Goal: Navigation & Orientation: Find specific page/section

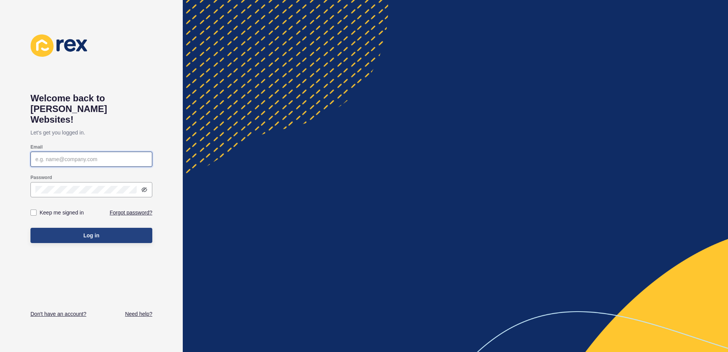
type input "[PERSON_NAME][EMAIL_ADDRESS][PERSON_NAME][DOMAIN_NAME]"
click at [97, 229] on button "Log in" at bounding box center [91, 235] width 122 height 15
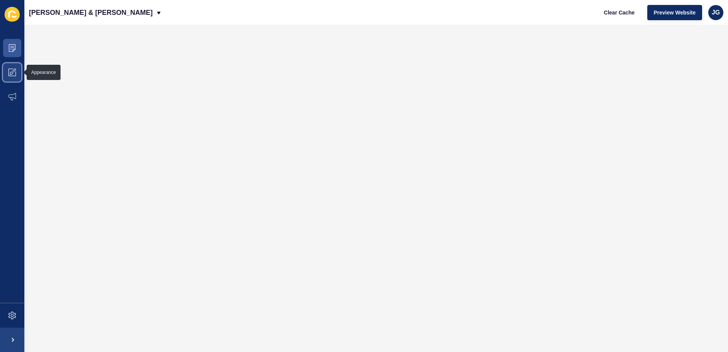
click at [11, 71] on icon at bounding box center [12, 73] width 8 height 8
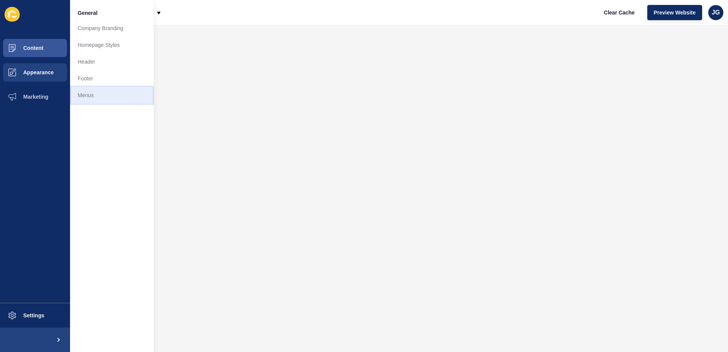
click at [84, 100] on link "Menus" at bounding box center [112, 95] width 84 height 17
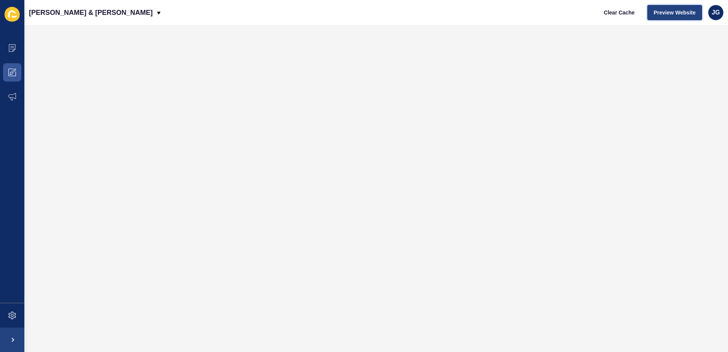
click at [670, 17] on button "Preview Website" at bounding box center [674, 12] width 55 height 15
click at [17, 50] on span at bounding box center [12, 48] width 24 height 24
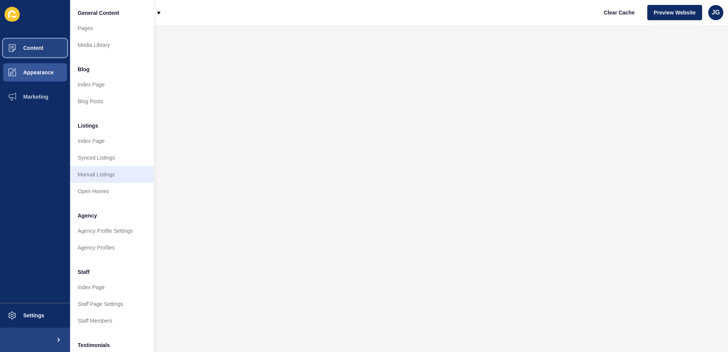
scroll to position [38, 0]
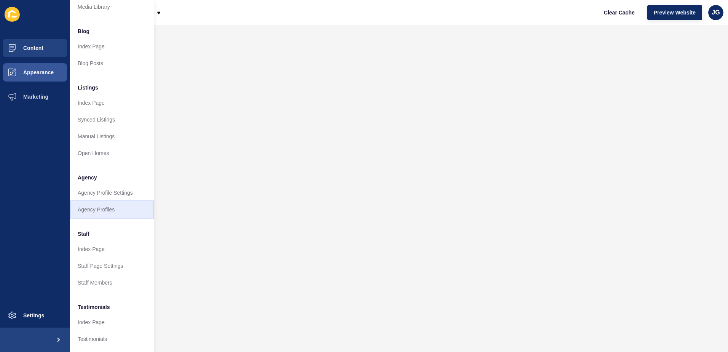
click at [101, 211] on link "Agency Profiles" at bounding box center [112, 209] width 84 height 17
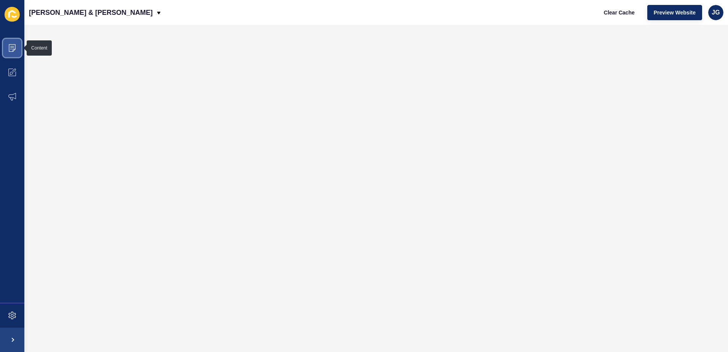
click at [16, 42] on span at bounding box center [12, 48] width 24 height 24
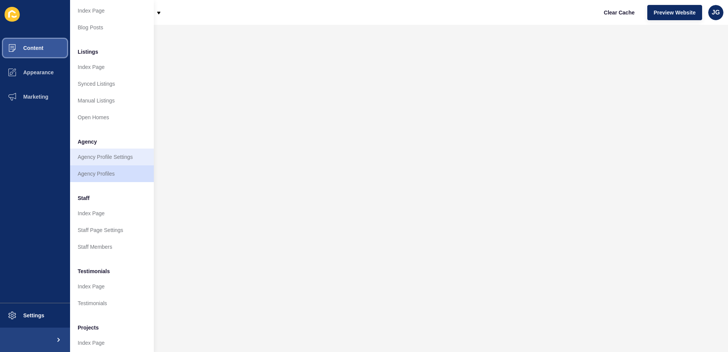
scroll to position [76, 0]
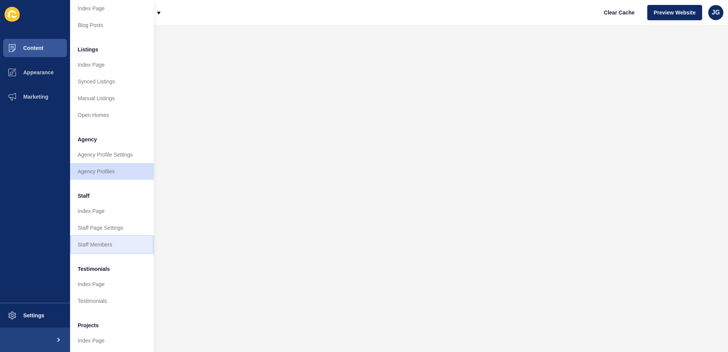
click at [97, 244] on link "Staff Members" at bounding box center [112, 244] width 84 height 17
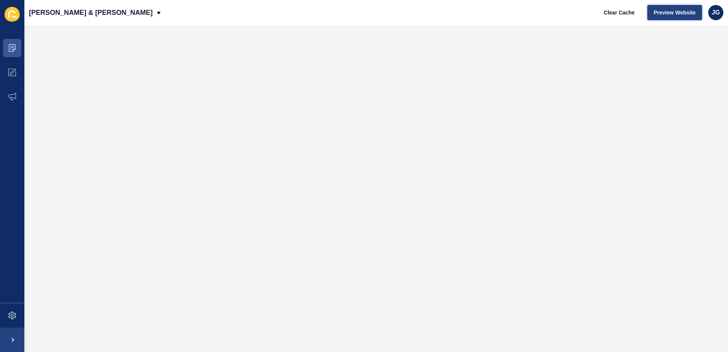
click at [673, 14] on span "Preview Website" at bounding box center [675, 13] width 42 height 8
click at [19, 53] on span at bounding box center [12, 48] width 24 height 24
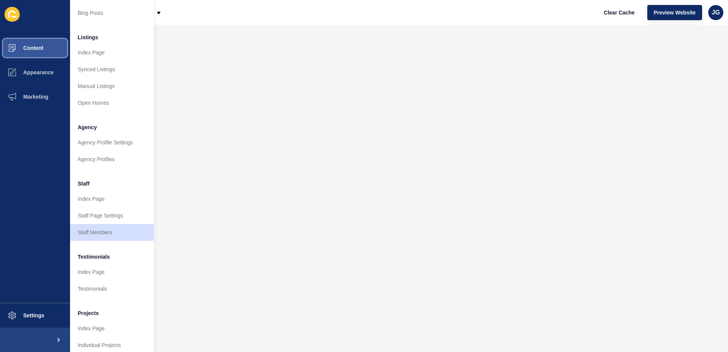
scroll to position [100, 0]
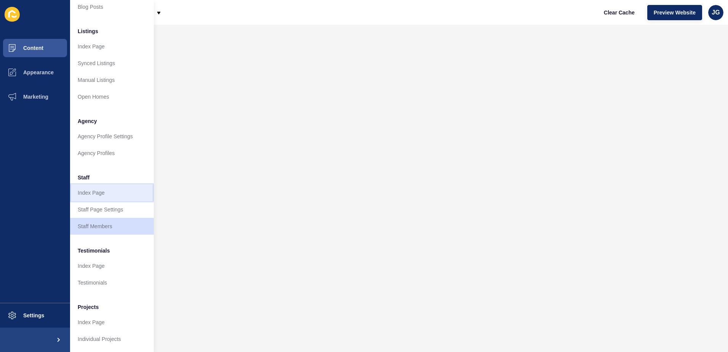
click at [110, 188] on link "Index Page" at bounding box center [112, 192] width 84 height 17
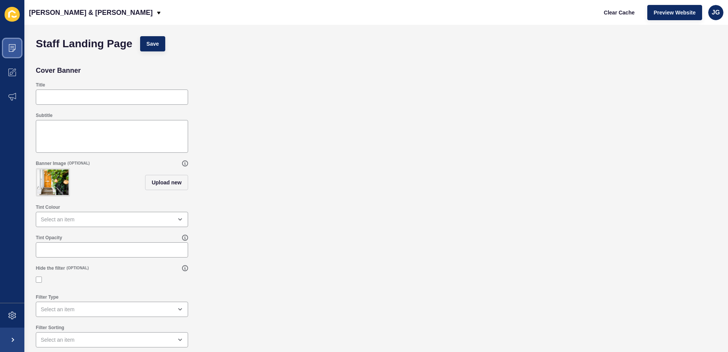
click at [12, 48] on icon at bounding box center [12, 48] width 4 height 0
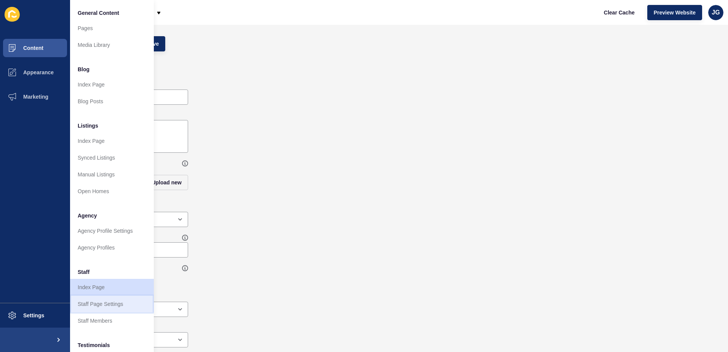
click at [87, 305] on link "Staff Page Settings" at bounding box center [112, 304] width 84 height 17
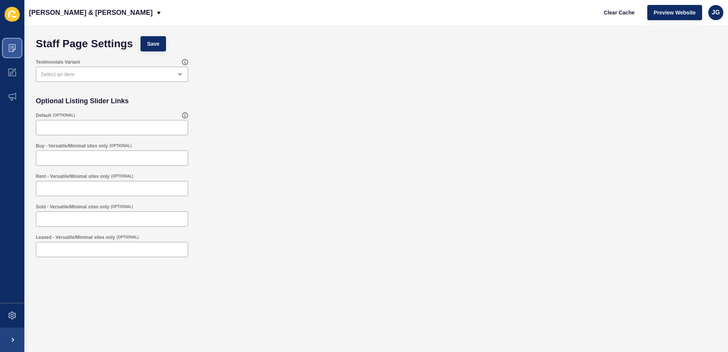
click at [11, 48] on icon at bounding box center [12, 48] width 4 height 0
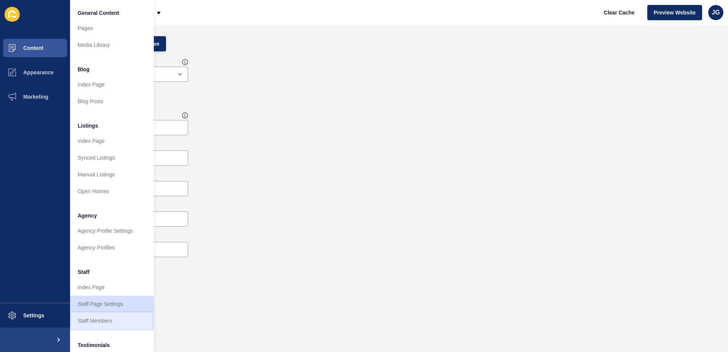
click at [103, 324] on link "Staff Members" at bounding box center [112, 320] width 84 height 17
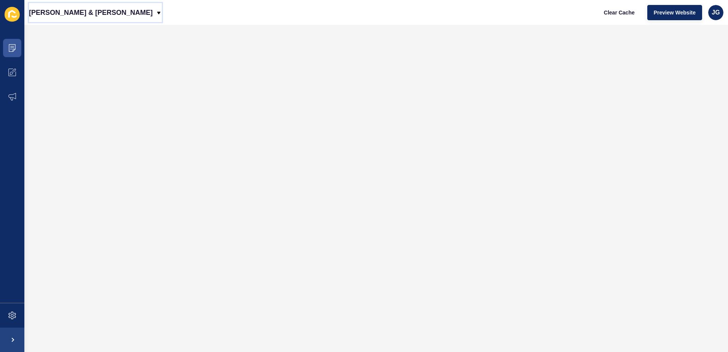
click at [89, 15] on p "[PERSON_NAME] & [PERSON_NAME]" at bounding box center [91, 12] width 124 height 19
click at [16, 48] on span at bounding box center [12, 48] width 24 height 24
